Goal: Check status: Check status

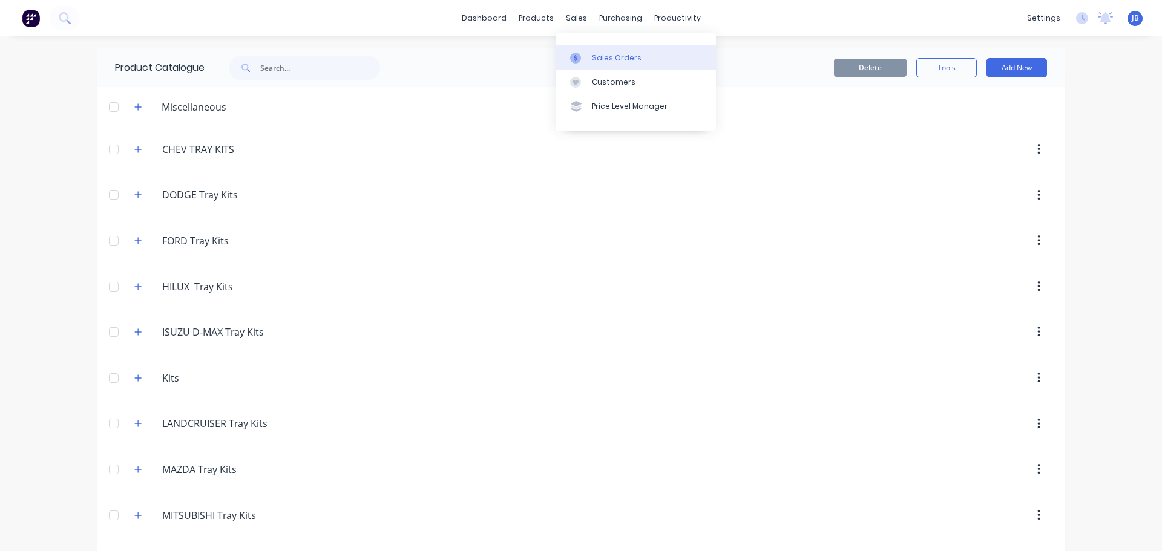
click at [588, 56] on div at bounding box center [579, 58] width 18 height 11
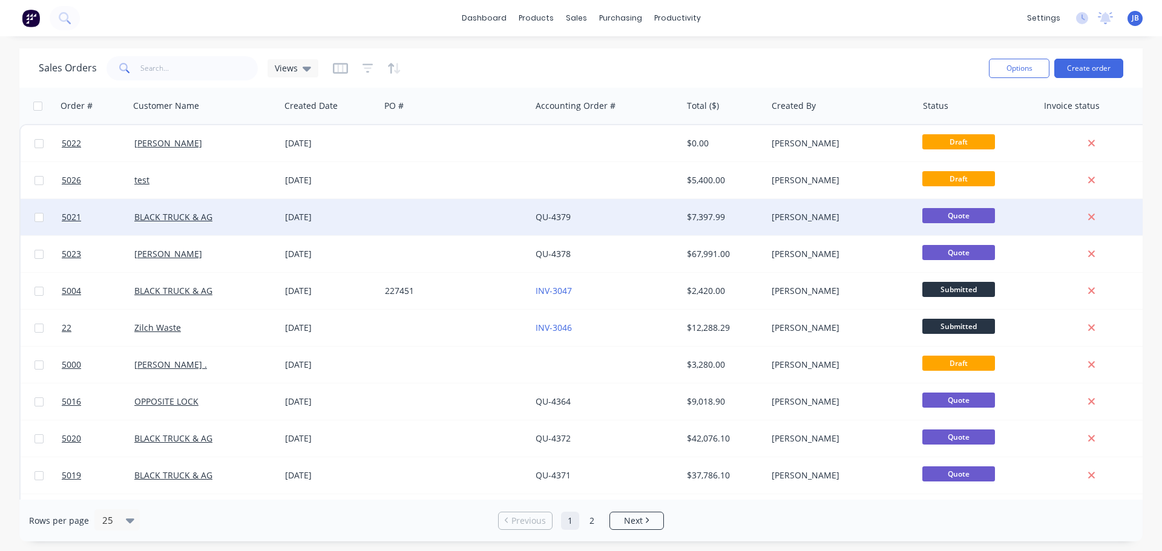
click at [369, 217] on div "[DATE]" at bounding box center [330, 217] width 90 height 12
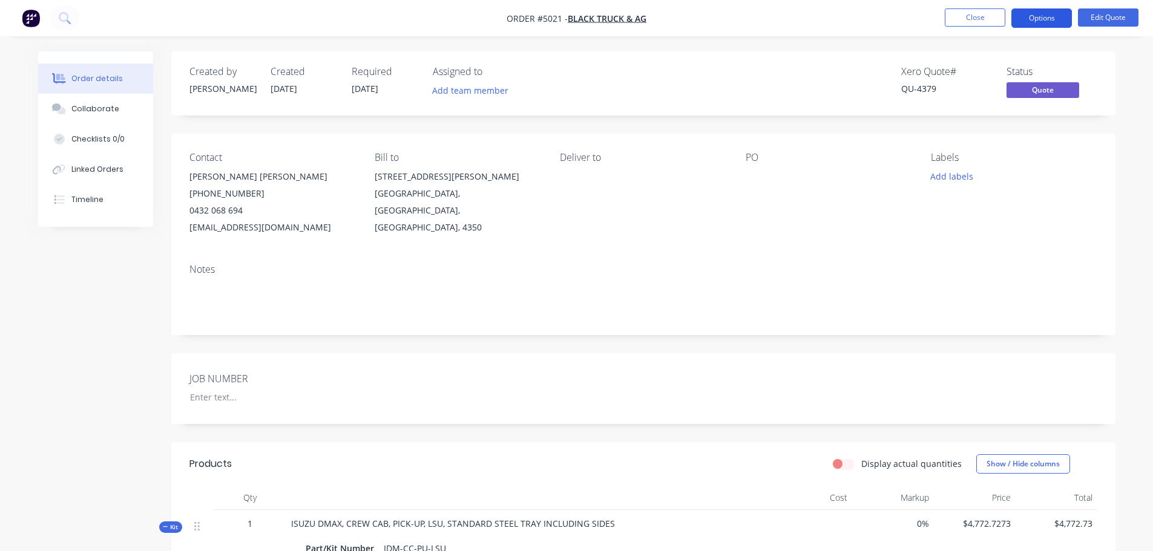
click at [1041, 10] on button "Options" at bounding box center [1041, 17] width 61 height 19
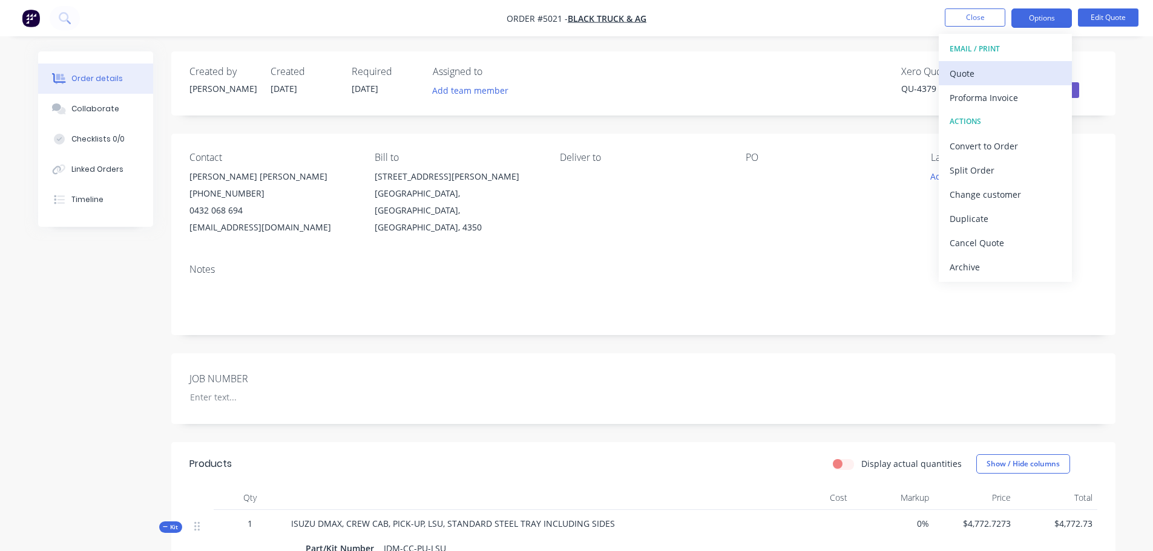
click at [997, 77] on div "Quote" at bounding box center [1004, 74] width 111 height 18
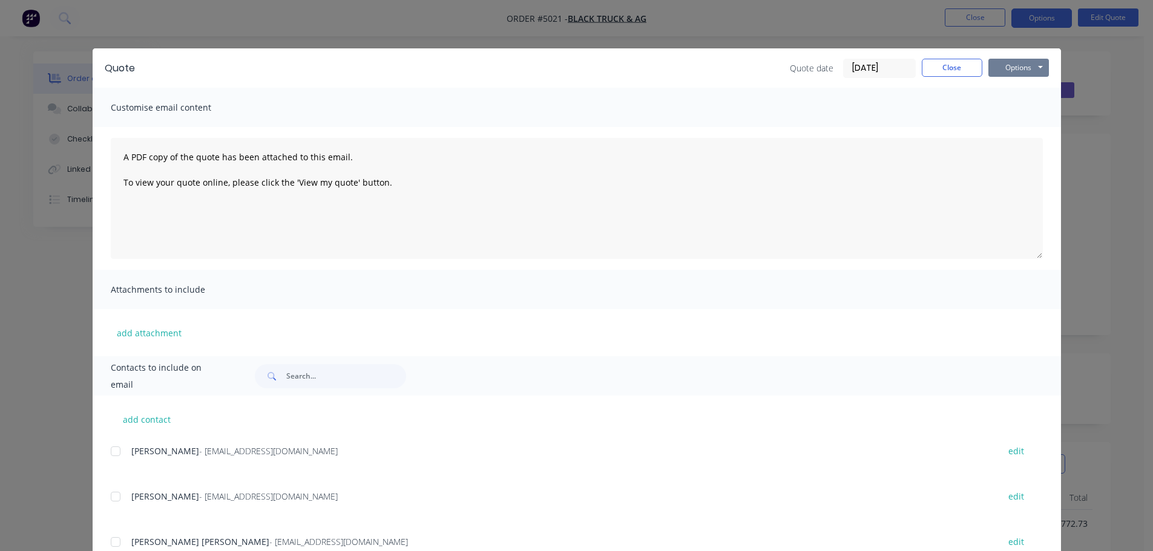
click at [1000, 71] on button "Options" at bounding box center [1018, 68] width 61 height 18
click at [1010, 95] on button "Preview" at bounding box center [1026, 89] width 77 height 20
